Goal: Task Accomplishment & Management: Manage account settings

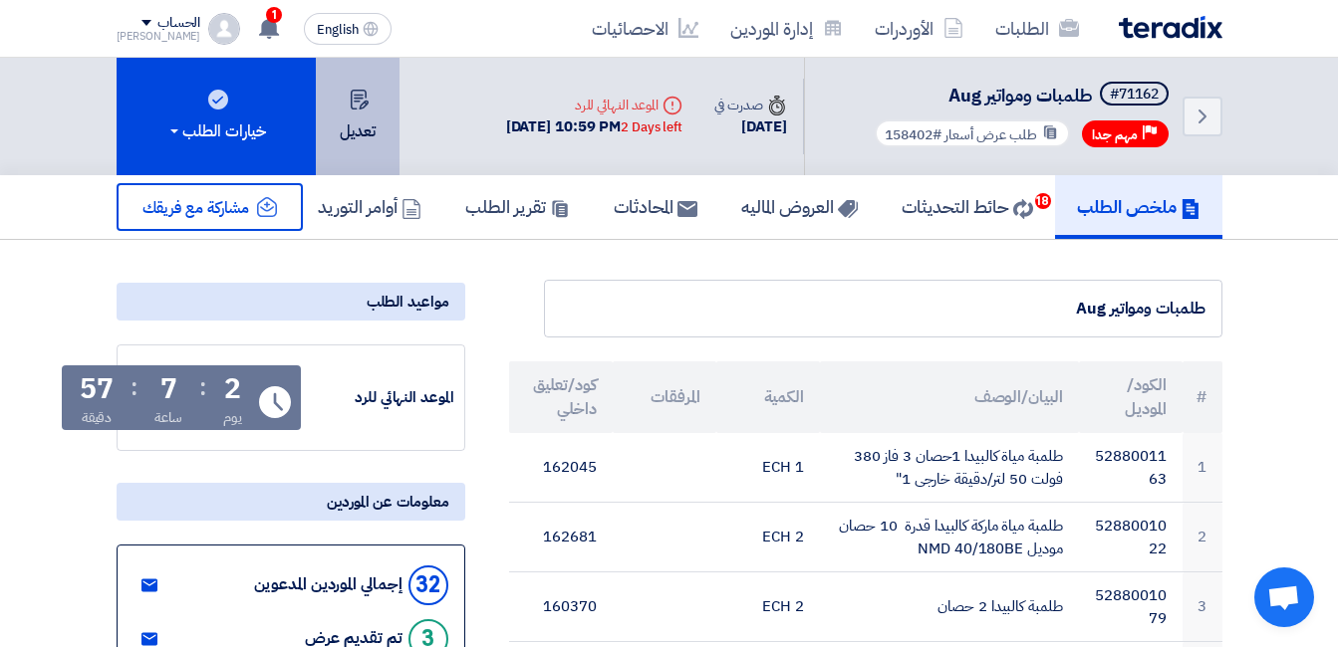
click at [366, 99] on icon at bounding box center [360, 100] width 20 height 20
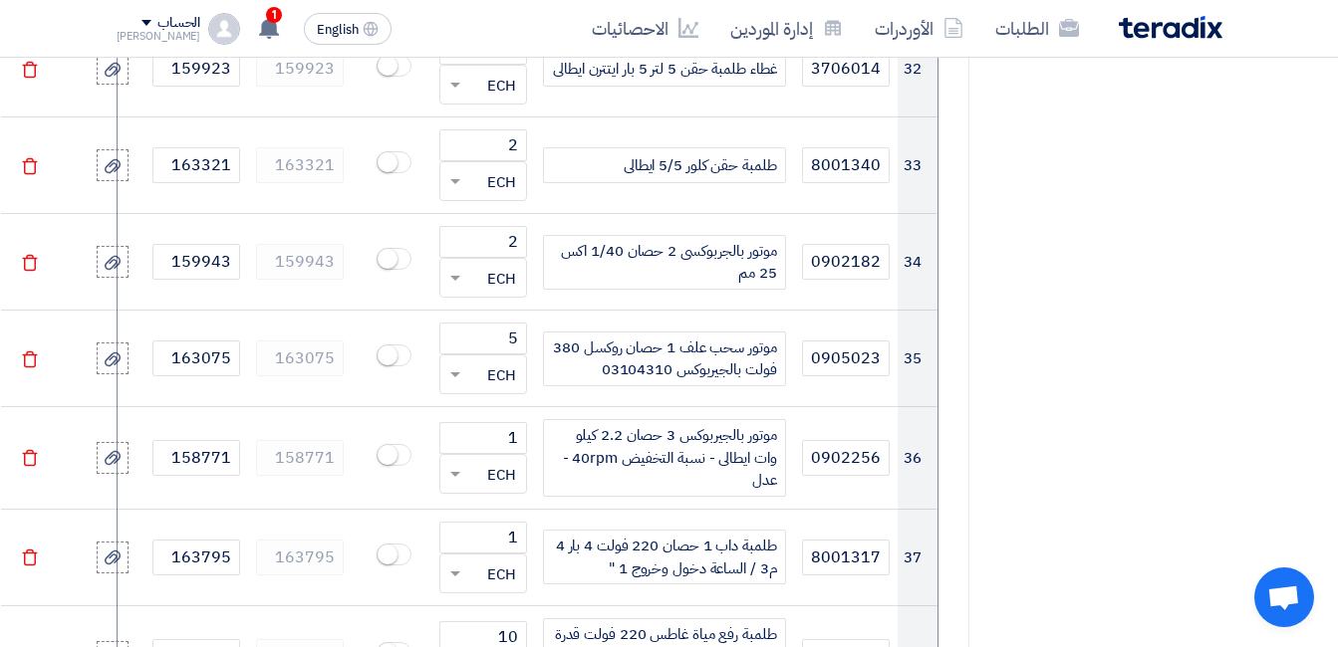
scroll to position [4880, 0]
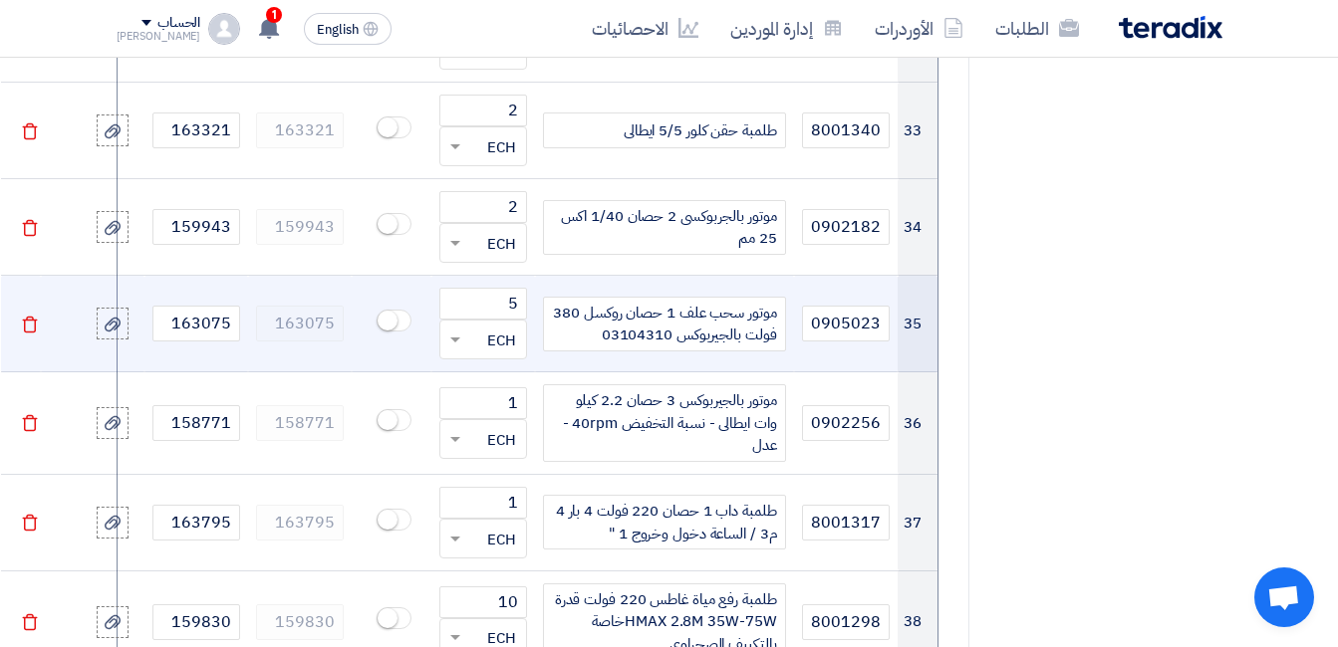
click at [740, 297] on div "موتور سحب علف 1 حصان روكسل 380 فولت بالجيربوكس 03104310" at bounding box center [664, 324] width 243 height 55
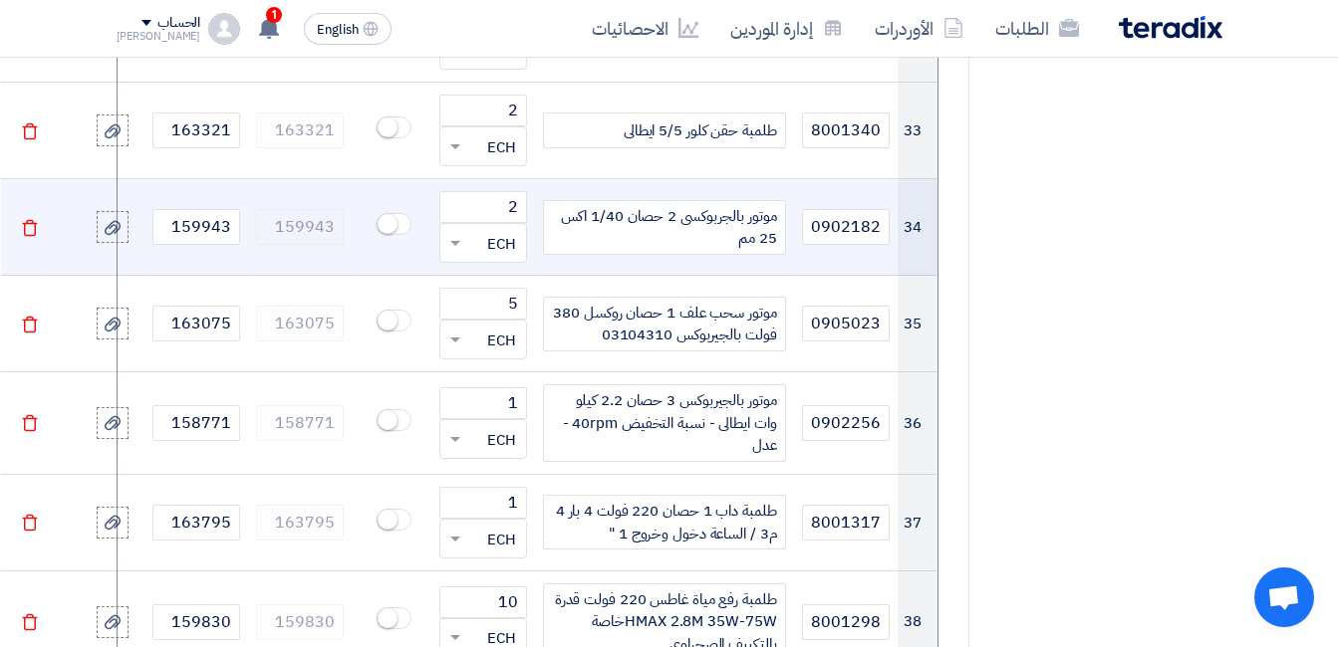
click at [715, 200] on div "موتور بالجربوكسى 2 حصان 1/40 اكس 25 مم" at bounding box center [664, 227] width 243 height 55
paste div
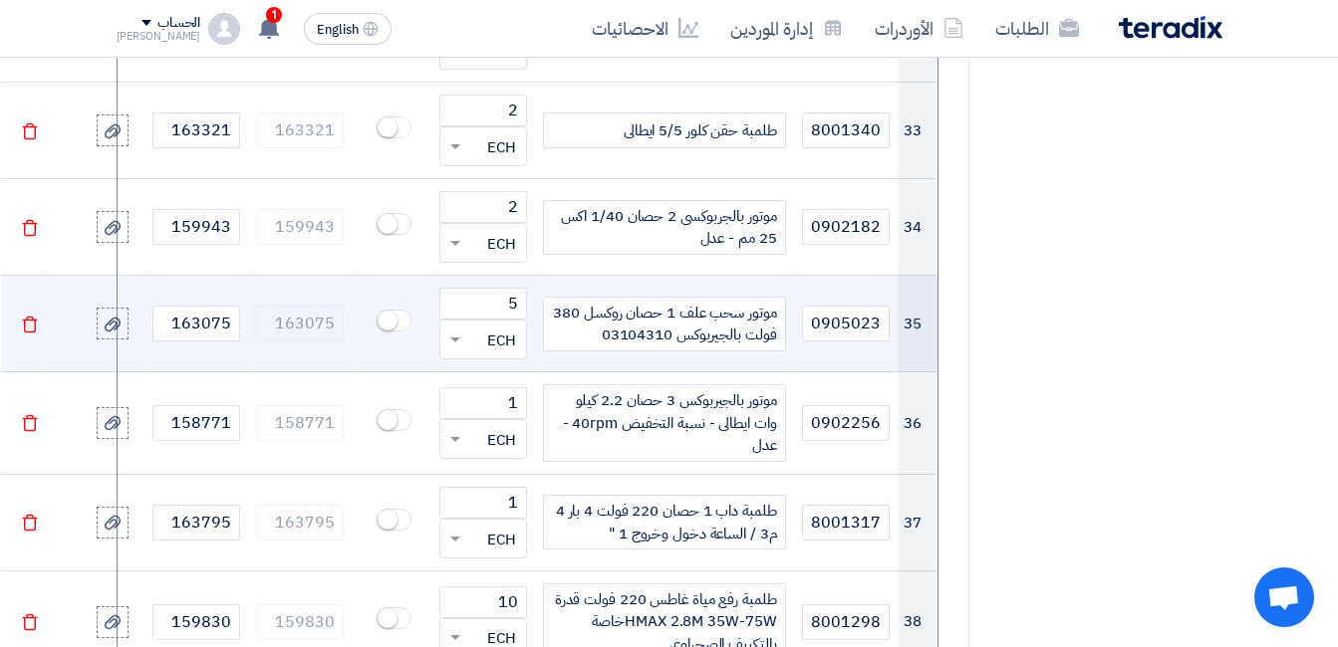
click at [708, 297] on div "موتور سحب علف 1 حصان روكسل 380 فولت بالجيربوكس 03104310" at bounding box center [664, 324] width 243 height 55
paste div
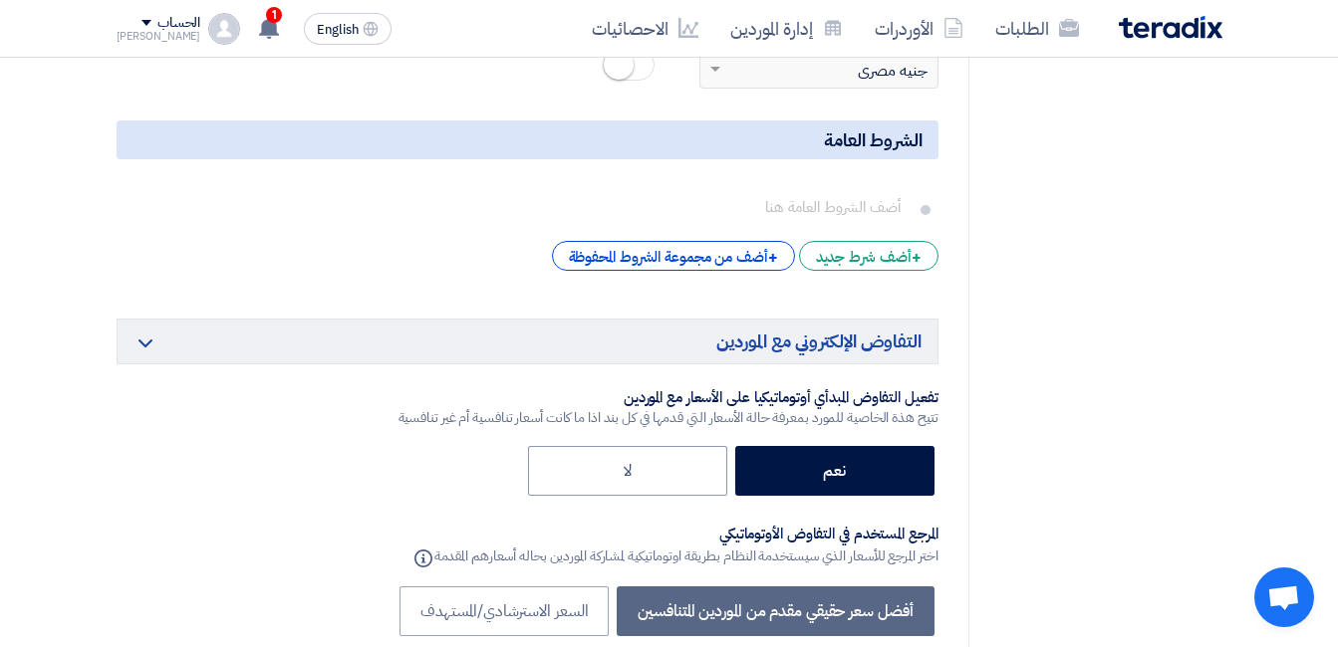
scroll to position [7485, 0]
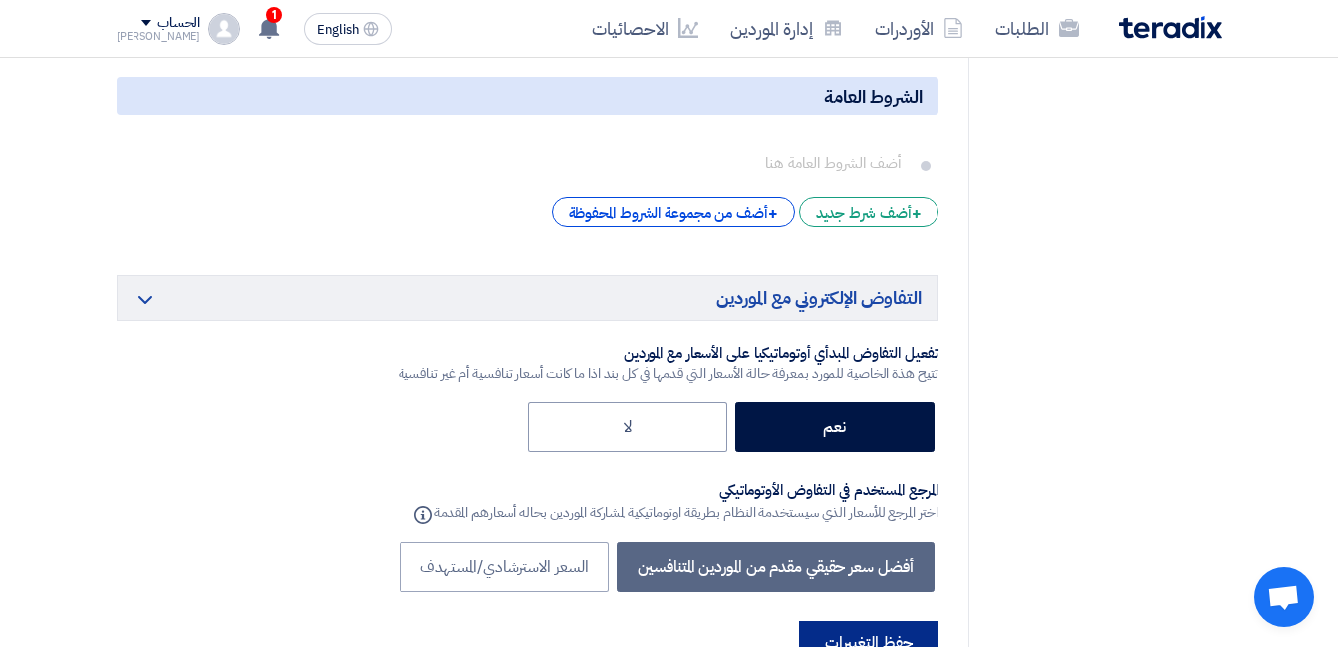
click at [898, 622] on button "حفظ التغييرات" at bounding box center [868, 644] width 139 height 44
